Goal: Task Accomplishment & Management: Manage account settings

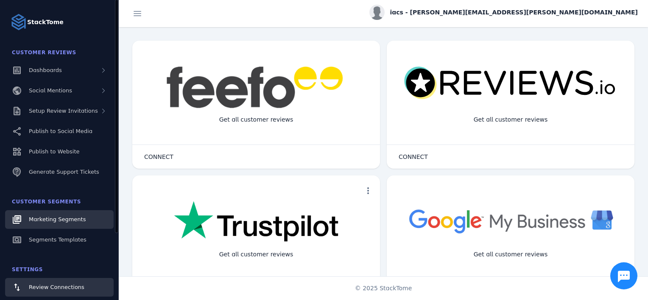
scroll to position [87, 0]
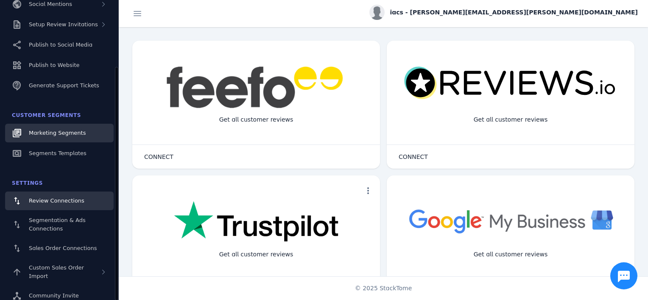
click at [75, 136] on span "Marketing Segments" at bounding box center [57, 133] width 57 height 6
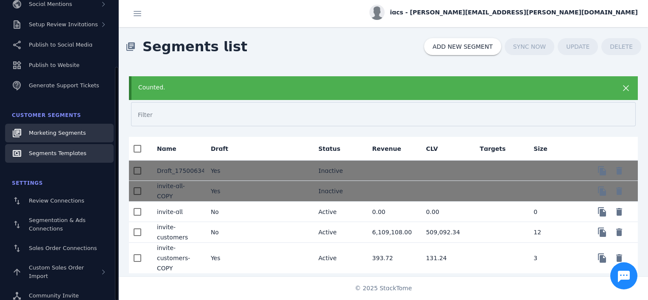
click at [76, 158] on link "Segments Templates" at bounding box center [59, 153] width 109 height 19
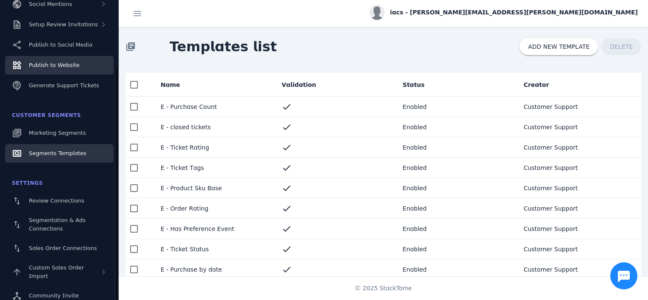
scroll to position [44, 0]
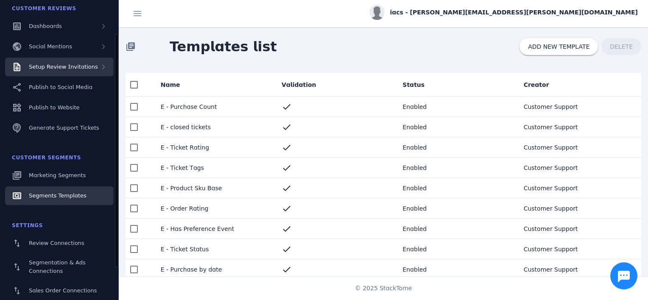
click at [83, 65] on span "Setup Review Invitations" at bounding box center [63, 67] width 69 height 6
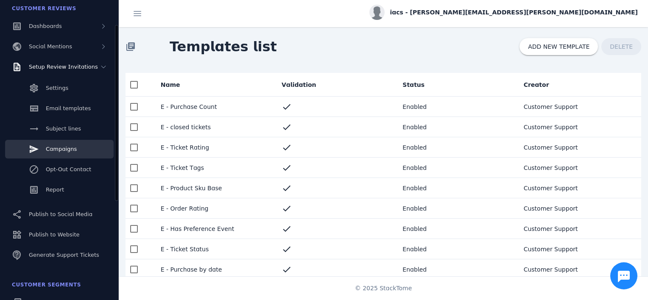
click at [75, 156] on link "Campaigns" at bounding box center [59, 149] width 109 height 19
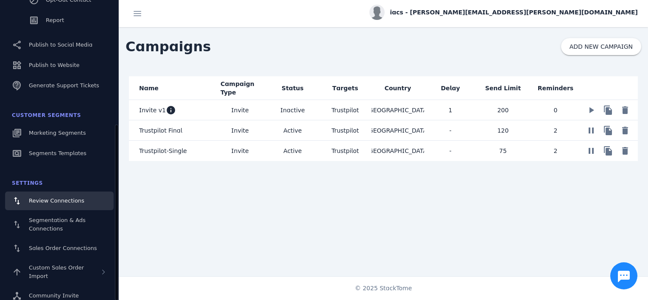
click at [76, 202] on span "Review Connections" at bounding box center [57, 201] width 56 height 6
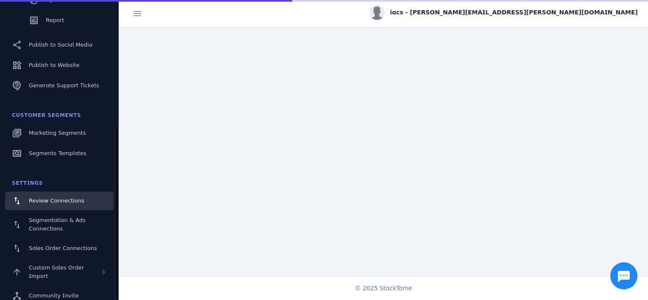
scroll to position [87, 0]
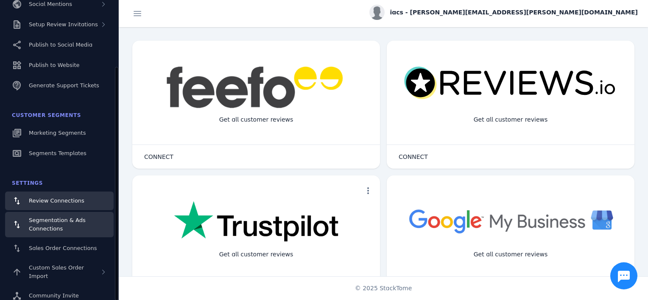
click at [87, 220] on div "Segmentation & Ads Connections" at bounding box center [68, 224] width 78 height 17
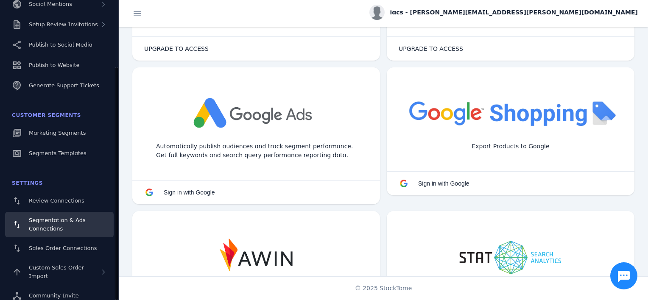
scroll to position [297, 0]
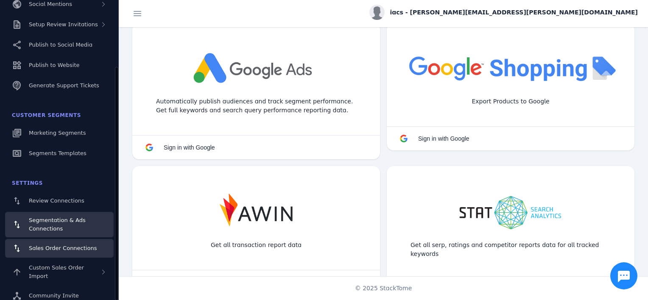
click at [77, 249] on span "Sales Order Connections" at bounding box center [63, 248] width 68 height 6
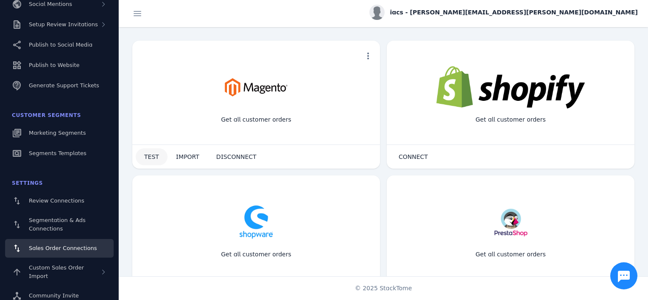
click at [154, 161] on span at bounding box center [152, 157] width 32 height 20
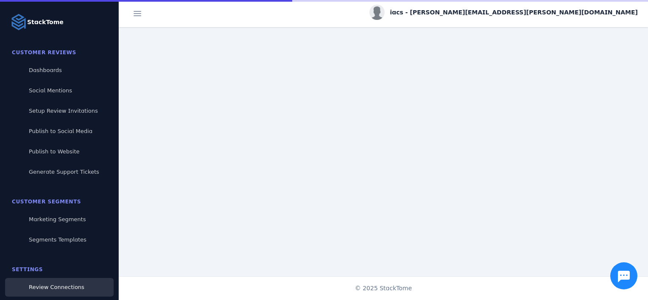
scroll to position [87, 0]
